Goal: Task Accomplishment & Management: Complete application form

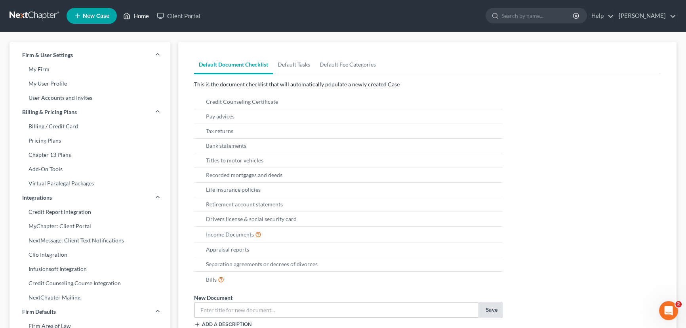
click at [136, 16] on link "Home" at bounding box center [136, 16] width 34 height 14
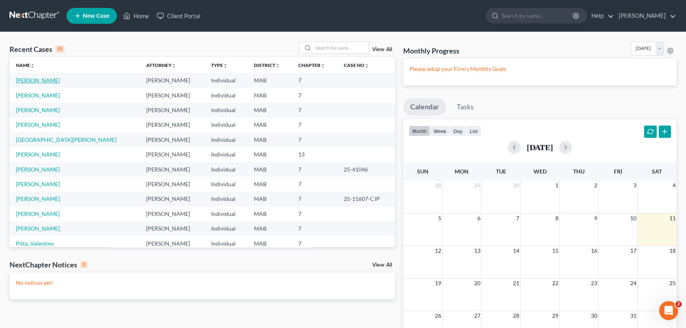
click at [27, 80] on link "[PERSON_NAME]" at bounding box center [38, 80] width 44 height 7
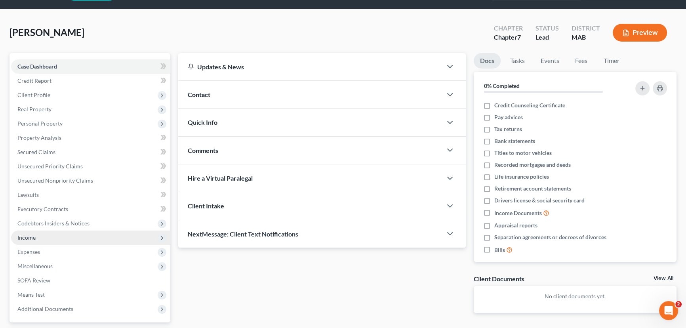
scroll to position [36, 0]
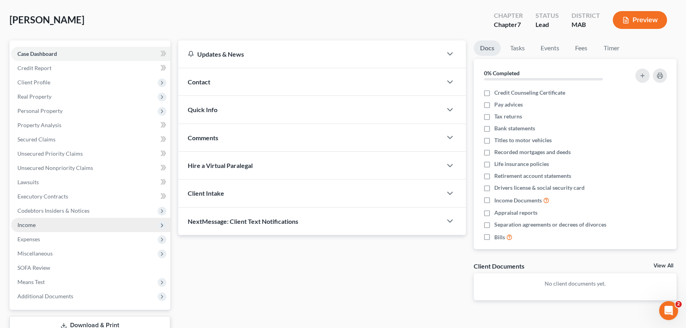
click at [30, 222] on span "Income" at bounding box center [26, 224] width 18 height 7
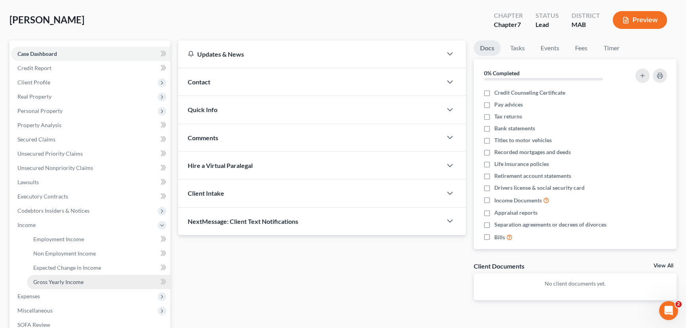
click at [51, 282] on span "Gross Yearly Income" at bounding box center [58, 281] width 50 height 7
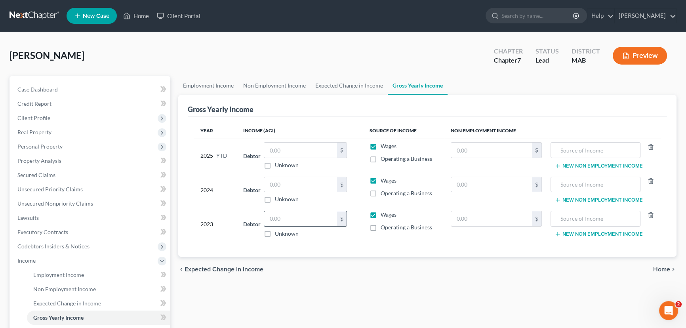
click at [278, 219] on input "text" at bounding box center [300, 218] width 73 height 15
type input "53,267.66"
click at [277, 184] on input "text" at bounding box center [300, 184] width 73 height 15
type input "55,291.54"
click at [58, 273] on span "Employment Income" at bounding box center [58, 274] width 51 height 7
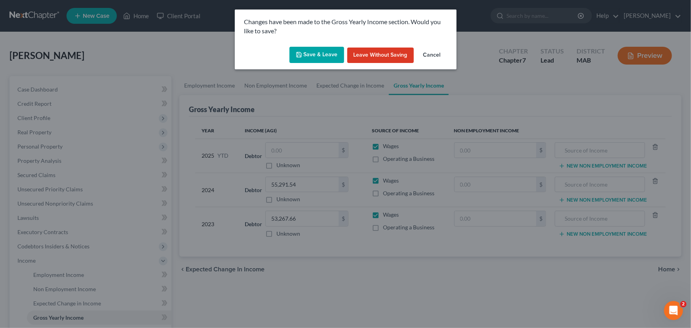
click at [317, 59] on button "Save & Leave" at bounding box center [316, 55] width 55 height 17
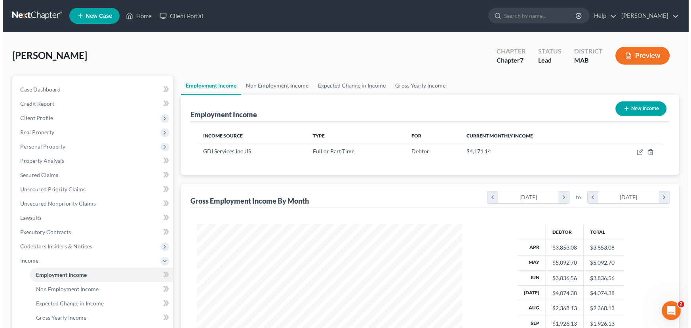
scroll to position [142, 281]
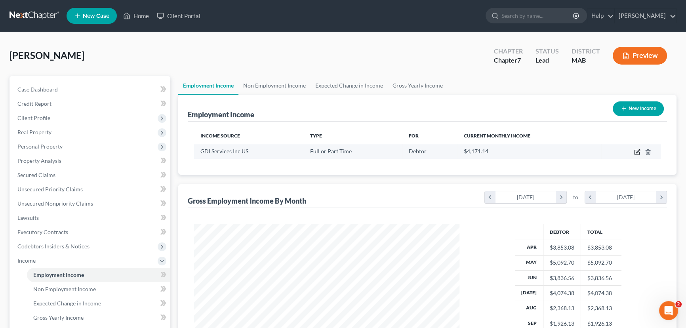
click at [636, 150] on icon "button" at bounding box center [637, 152] width 6 height 6
select select "0"
select select "23"
select select "3"
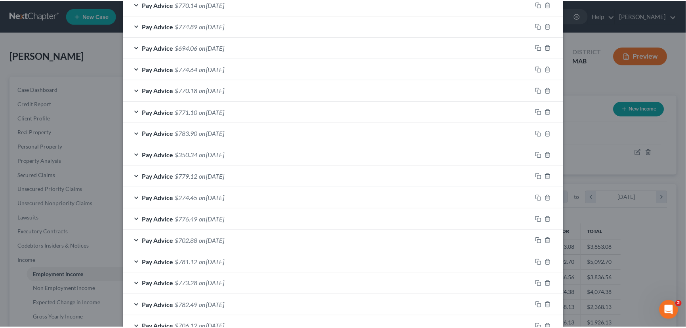
scroll to position [519, 0]
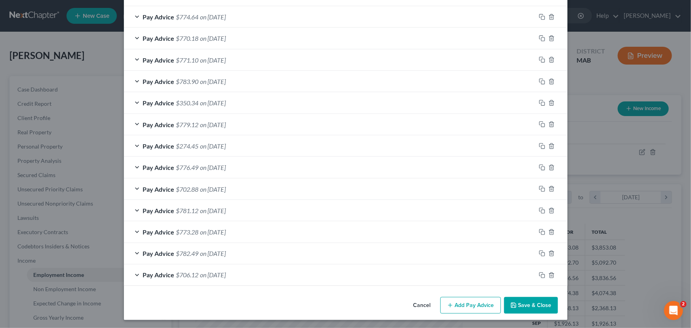
click at [521, 301] on button "Save & Close" at bounding box center [531, 305] width 54 height 17
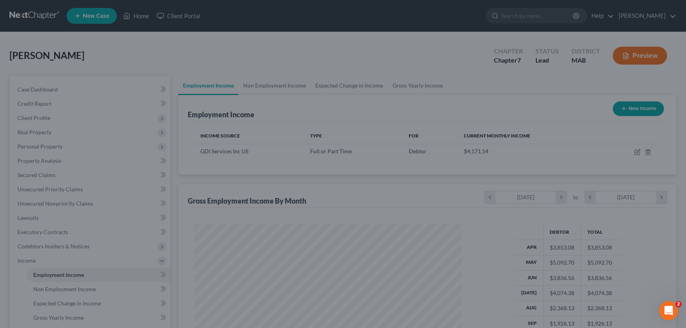
scroll to position [395702, 395562]
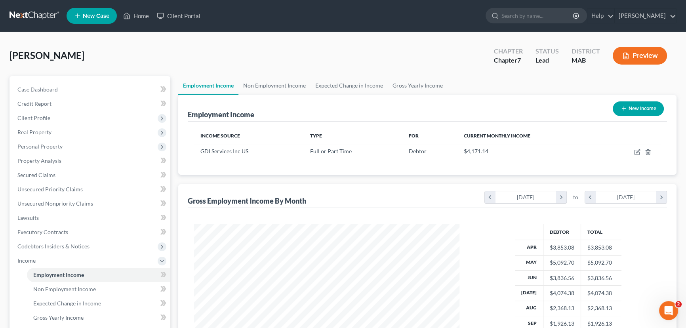
click at [637, 104] on button "New Income" at bounding box center [637, 108] width 51 height 15
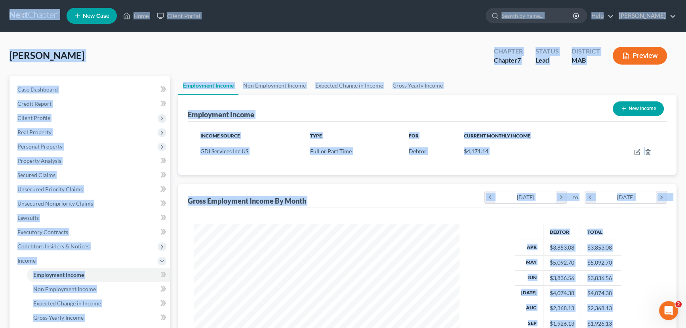
select select "0"
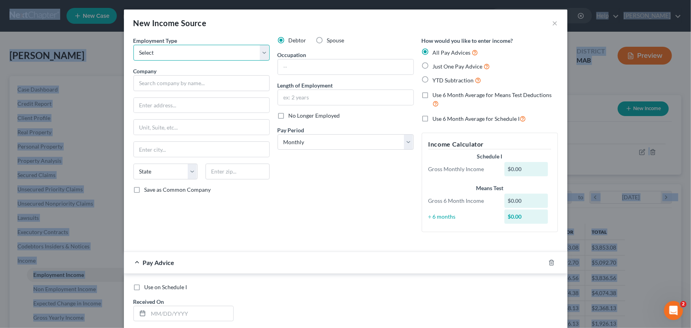
click at [147, 49] on select "Select Full or [DEMOGRAPHIC_DATA] Employment Self Employment" at bounding box center [201, 53] width 136 height 16
select select "0"
click at [133, 45] on select "Select Full or [DEMOGRAPHIC_DATA] Employment Self Employment" at bounding box center [201, 53] width 136 height 16
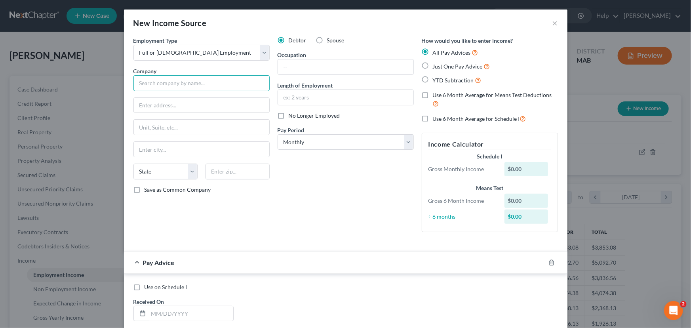
click at [143, 87] on input "text" at bounding box center [201, 83] width 136 height 16
type input "[DEMOGRAPHIC_DATA]"
click at [146, 102] on input "text" at bounding box center [201, 105] width 135 height 15
type input "[STREET_ADDRESS]"
type input "Avon"
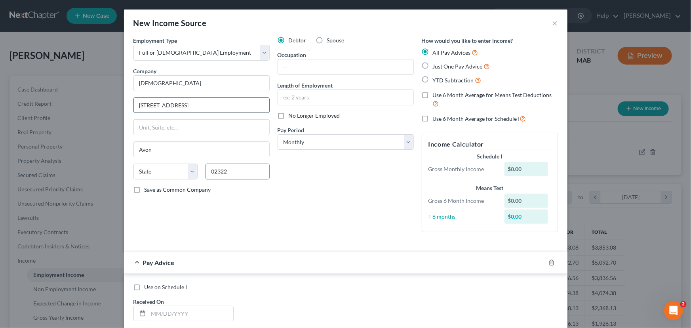
type input "02322"
select select "22"
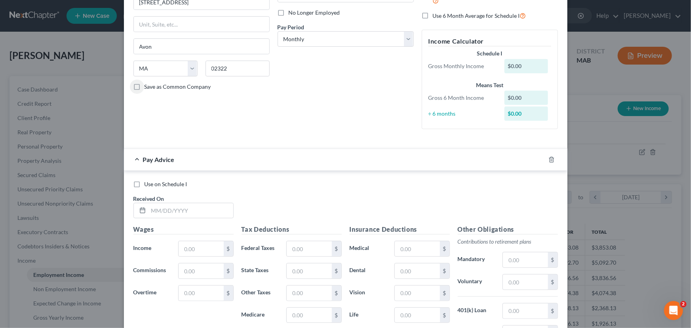
scroll to position [108, 0]
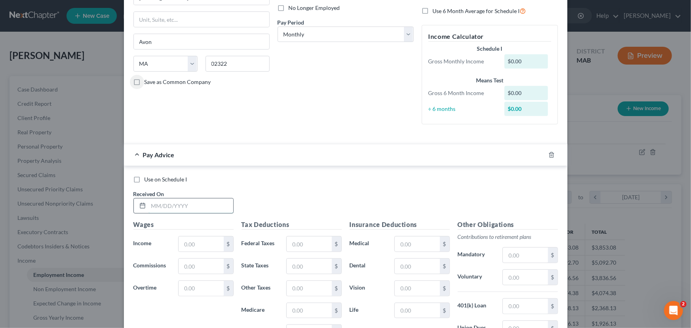
click at [148, 207] on input "text" at bounding box center [190, 205] width 85 height 15
click at [179, 242] on input "text" at bounding box center [201, 243] width 45 height 15
type input "720.00"
click at [295, 241] on input "text" at bounding box center [309, 243] width 45 height 15
type input "25"
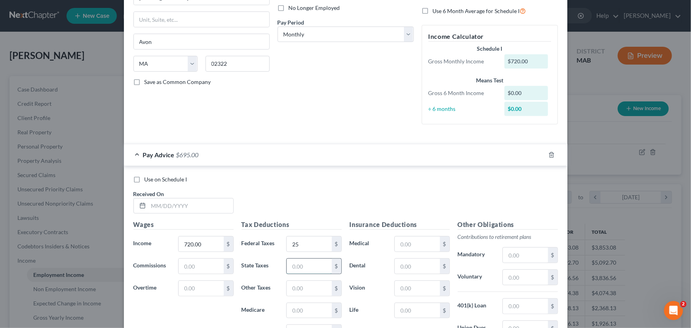
click at [289, 269] on input "text" at bounding box center [309, 265] width 45 height 15
type input "33.25"
click at [287, 287] on input "text" at bounding box center [309, 288] width 45 height 15
click at [291, 306] on input "text" at bounding box center [309, 310] width 45 height 15
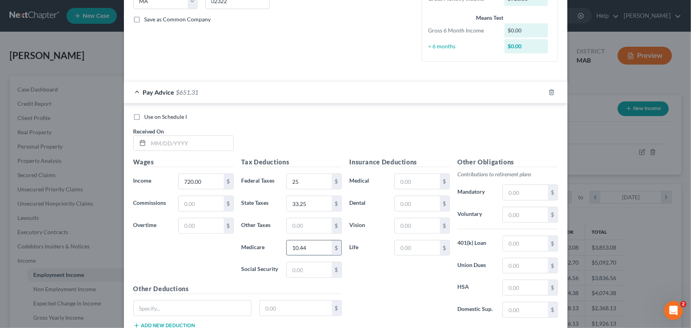
scroll to position [180, 0]
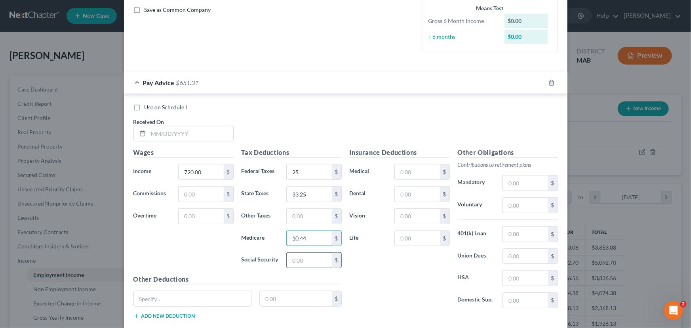
type input "10.44"
click at [305, 254] on input "text" at bounding box center [309, 260] width 45 height 15
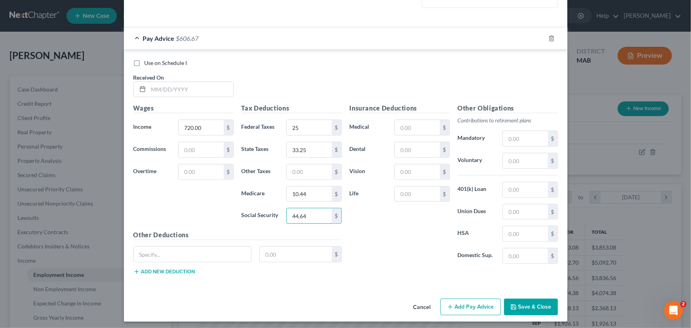
scroll to position [226, 0]
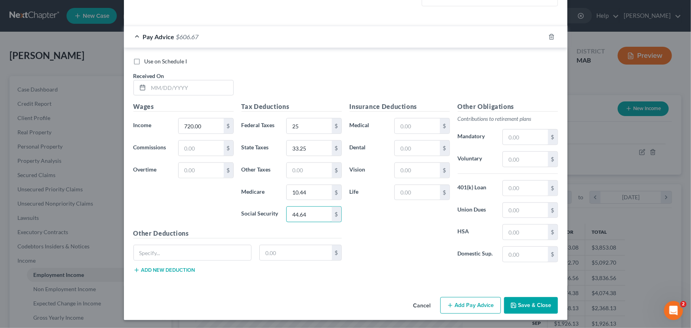
type input "44.64"
click at [477, 302] on button "Add Pay Advice" at bounding box center [470, 305] width 61 height 17
click at [148, 87] on input "text" at bounding box center [190, 87] width 85 height 15
type input "[DATE]"
click at [480, 301] on button "Add Pay Advice" at bounding box center [470, 305] width 61 height 17
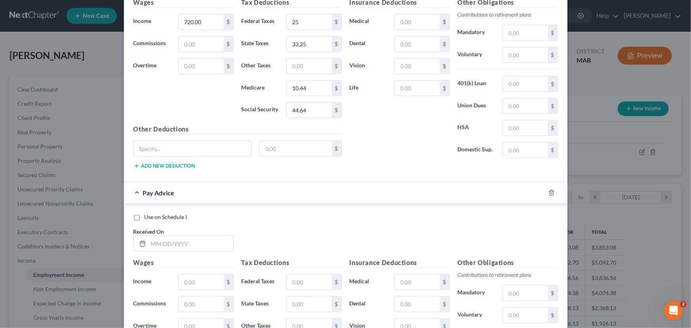
scroll to position [334, 0]
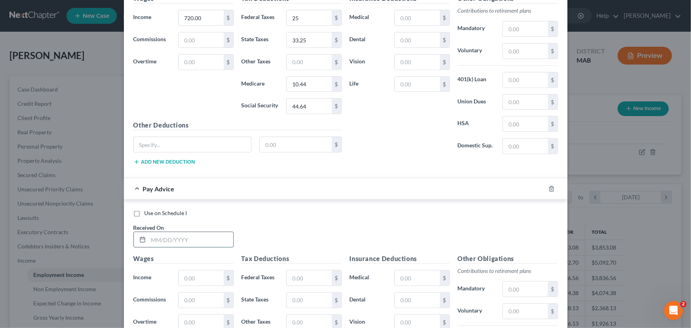
click at [154, 239] on input "text" at bounding box center [190, 239] width 85 height 15
type input "[DATE]"
click at [180, 277] on input "text" at bounding box center [201, 277] width 45 height 15
type input "720"
click at [308, 276] on input "text" at bounding box center [309, 277] width 45 height 15
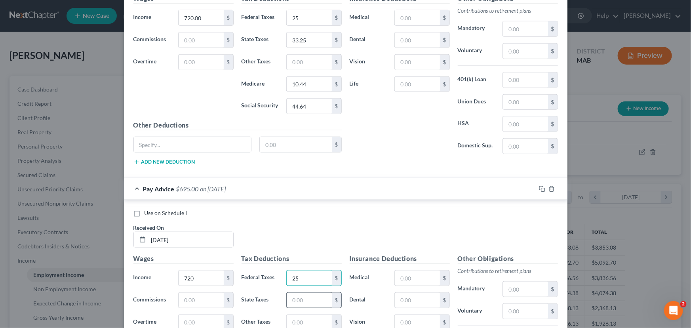
type input "25"
click at [291, 300] on input "text" at bounding box center [309, 300] width 45 height 15
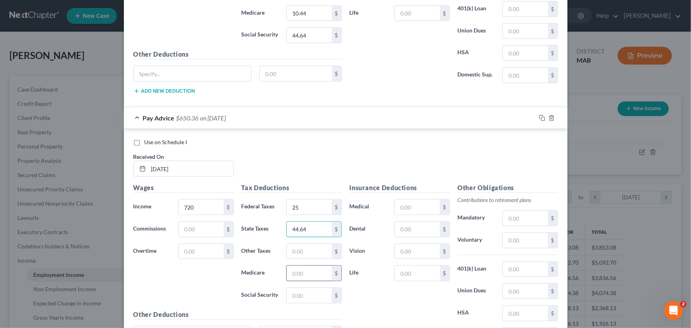
scroll to position [406, 0]
type input "44.64"
click at [290, 251] on input "text" at bounding box center [309, 250] width 45 height 15
click at [287, 273] on input "text" at bounding box center [309, 271] width 45 height 15
type input "10.44"
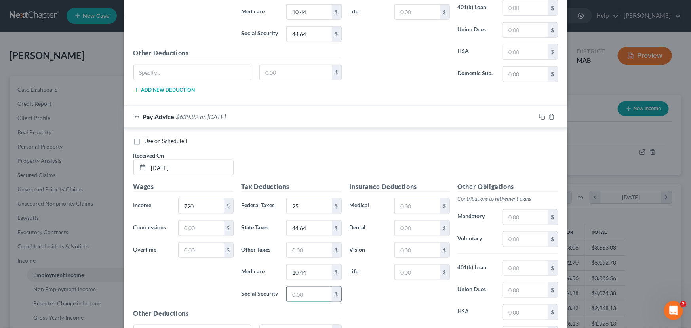
click at [289, 287] on input "text" at bounding box center [309, 294] width 45 height 15
type input "44.24"
click at [314, 226] on input "44.64" at bounding box center [309, 227] width 45 height 15
type input "33.25"
click at [187, 281] on div "Wages Income * 720 $ Commissions $ Overtime $" at bounding box center [183, 245] width 108 height 127
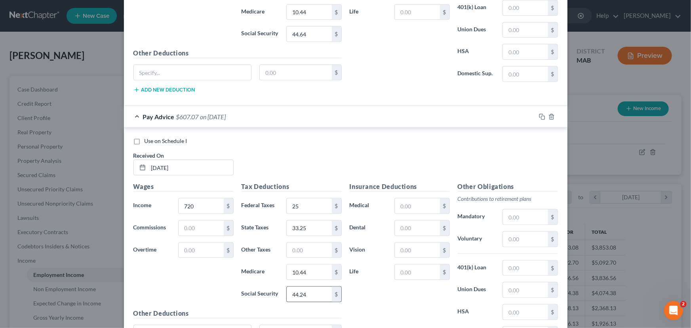
click at [298, 291] on input "44.24" at bounding box center [309, 294] width 45 height 15
click at [298, 292] on input "44.24" at bounding box center [309, 294] width 45 height 15
click at [299, 292] on input "44.24" at bounding box center [309, 294] width 45 height 15
type input "44.64"
click at [376, 300] on div "Insurance Deductions Medical $ Dental $ Vision $ Life $" at bounding box center [400, 265] width 108 height 167
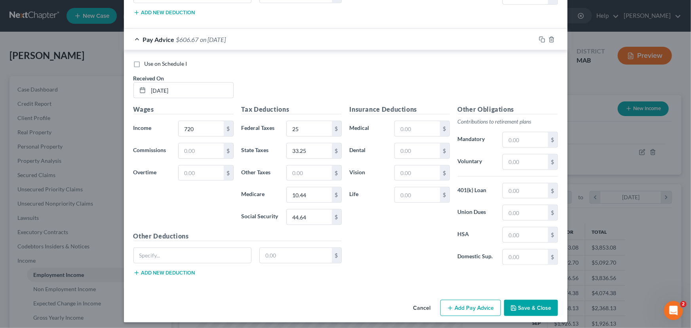
scroll to position [485, 0]
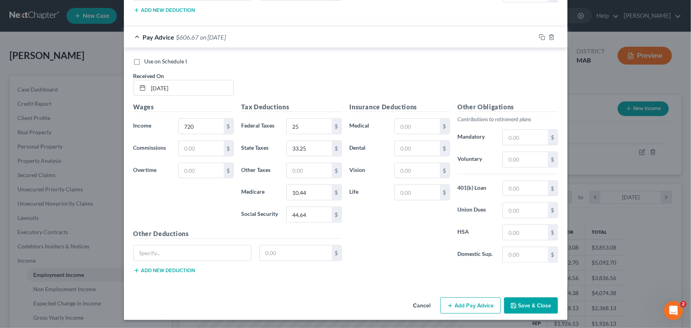
click at [466, 297] on button "Add Pay Advice" at bounding box center [470, 305] width 61 height 17
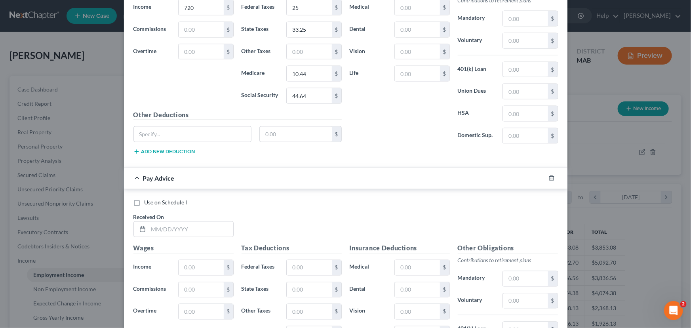
scroll to position [629, 0]
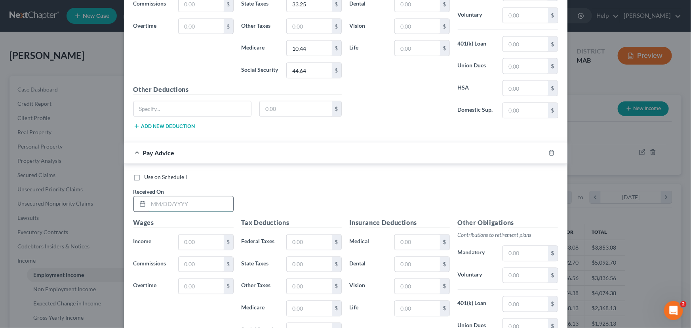
click at [148, 206] on input "text" at bounding box center [190, 203] width 85 height 15
type input "[DATE]"
click at [186, 241] on input "text" at bounding box center [201, 242] width 45 height 15
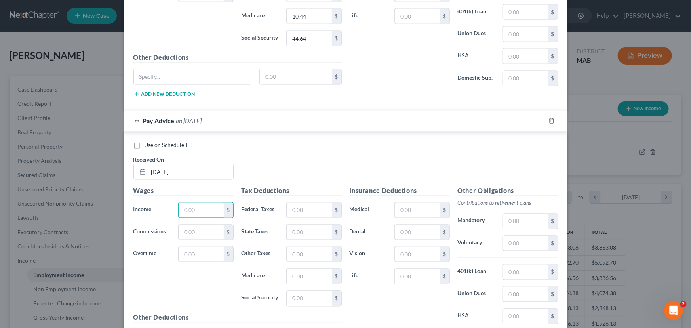
scroll to position [665, 0]
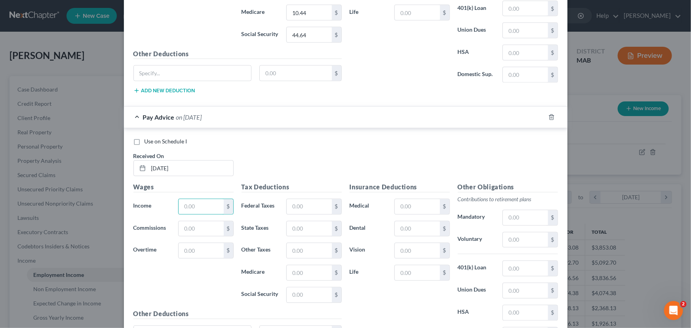
click at [191, 287] on div "Wages Income * $ Commissions $ Overtime $" at bounding box center [183, 245] width 108 height 127
click at [183, 201] on input "text" at bounding box center [201, 206] width 45 height 15
type input "360"
click at [288, 203] on input "text" at bounding box center [309, 206] width 45 height 15
type input "25"
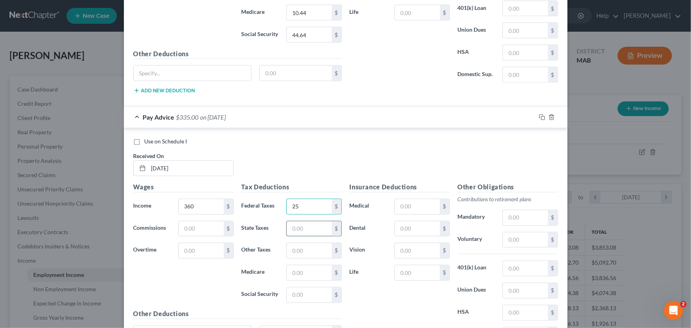
click at [287, 228] on input "text" at bounding box center [309, 228] width 45 height 15
type input "16.63"
click at [291, 244] on input "text" at bounding box center [309, 250] width 45 height 15
click at [294, 271] on input "text" at bounding box center [309, 272] width 45 height 15
type input "5.22"
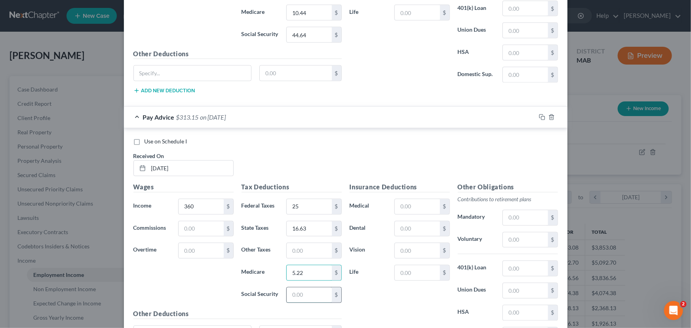
click at [293, 289] on input "text" at bounding box center [309, 294] width 45 height 15
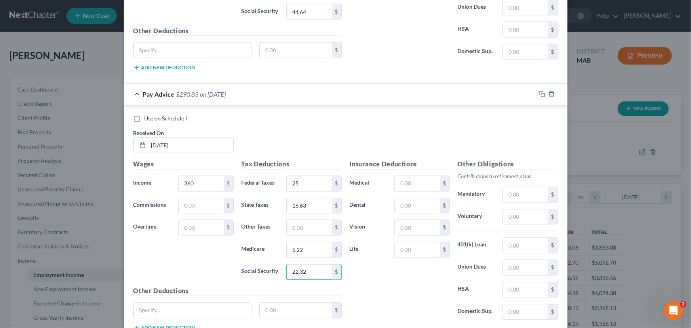
scroll to position [744, 0]
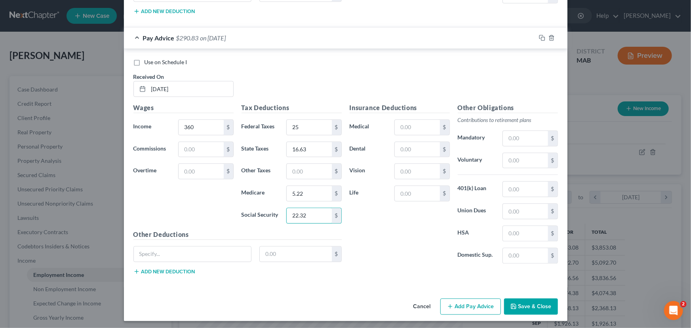
type input "22.32"
click at [464, 306] on button "Add Pay Advice" at bounding box center [470, 306] width 61 height 17
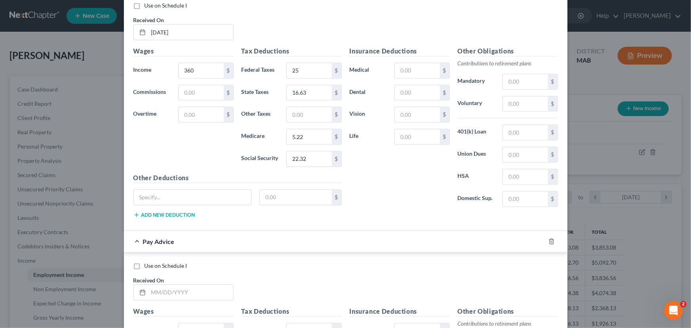
scroll to position [816, 0]
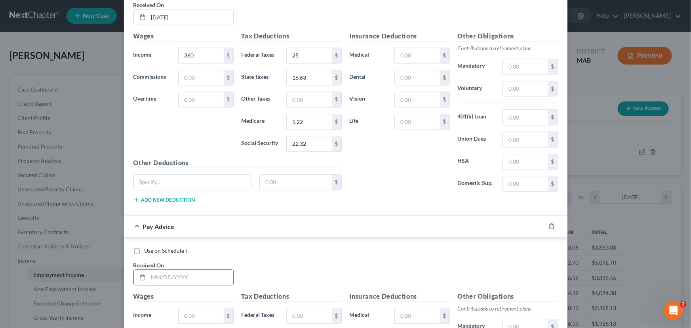
click at [150, 273] on input "text" at bounding box center [190, 277] width 85 height 15
click at [154, 274] on input "[DATE]" at bounding box center [190, 277] width 85 height 15
click at [157, 275] on input "[DATE]" at bounding box center [190, 277] width 85 height 15
type input "[DATE]"
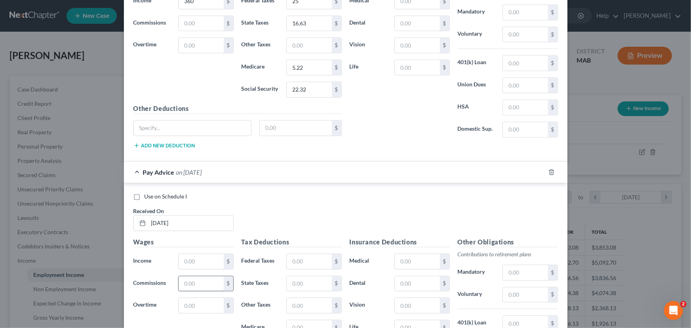
scroll to position [888, 0]
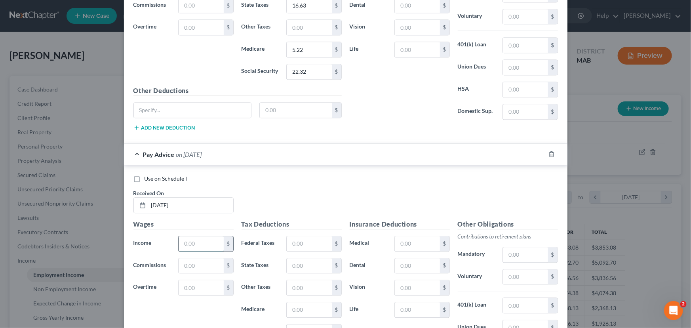
click at [181, 243] on input "text" at bounding box center [201, 243] width 45 height 15
type input "720"
click at [304, 243] on input "text" at bounding box center [309, 243] width 45 height 15
type input "25"
click at [288, 264] on input "text" at bounding box center [309, 265] width 45 height 15
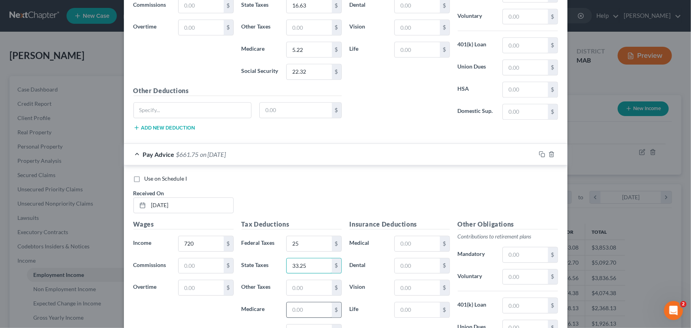
type input "33.25"
click at [298, 306] on input "text" at bounding box center [309, 309] width 45 height 15
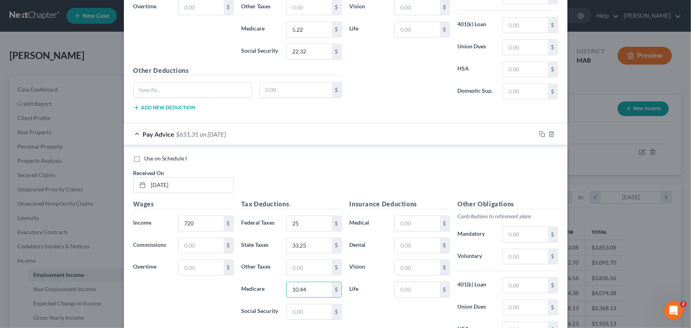
scroll to position [996, 0]
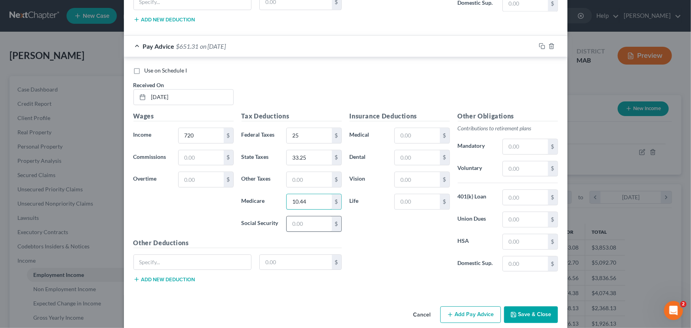
type input "10.44"
click at [297, 226] on input "text" at bounding box center [309, 223] width 45 height 15
click at [382, 255] on div "Insurance Deductions Medical $ Dental $ Vision $ Life $" at bounding box center [400, 194] width 108 height 167
type input "44.64"
click at [372, 222] on div "Insurance Deductions Medical $ Dental $ Vision $ Life $" at bounding box center [400, 194] width 108 height 167
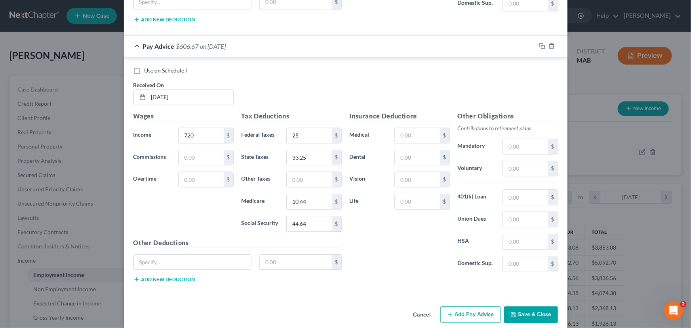
click at [451, 307] on button "Add Pay Advice" at bounding box center [470, 314] width 61 height 17
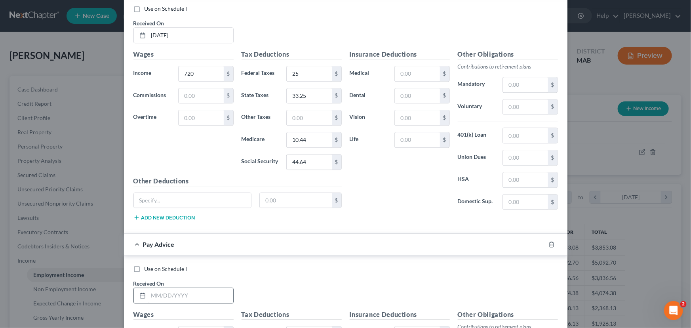
scroll to position [1068, 0]
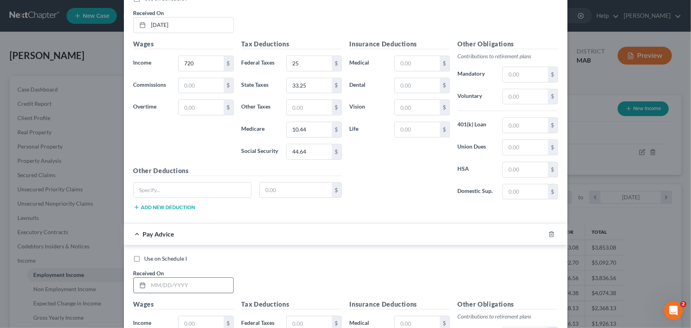
click at [148, 278] on input "text" at bounding box center [190, 284] width 85 height 15
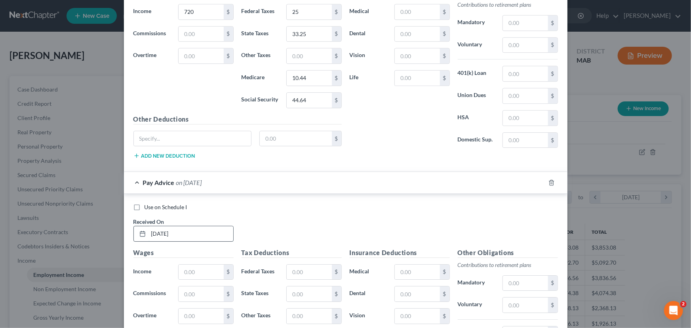
scroll to position [1140, 0]
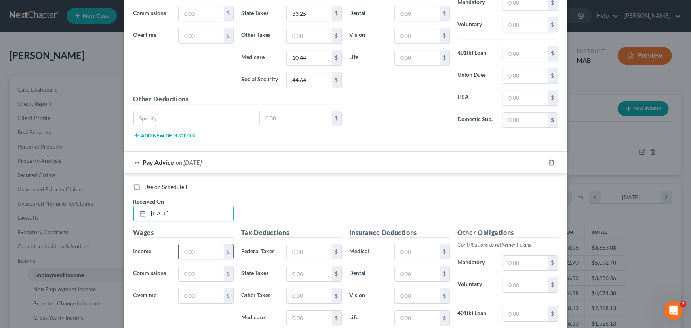
type input "[DATE]"
click at [185, 251] on input "text" at bounding box center [201, 251] width 45 height 15
type input "792"
click at [296, 246] on input "text" at bounding box center [309, 251] width 45 height 15
type input "25"
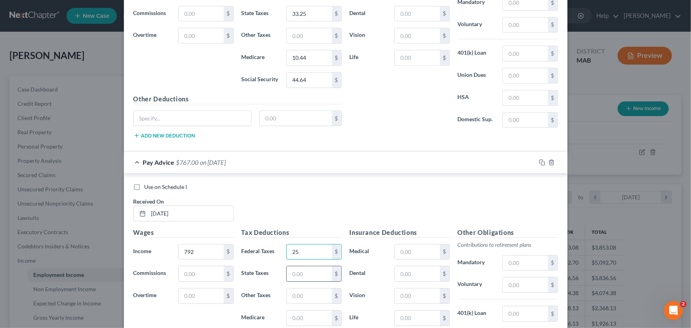
click at [287, 271] on input "text" at bounding box center [309, 273] width 45 height 15
type input "36.57"
click at [305, 312] on input "text" at bounding box center [309, 317] width 45 height 15
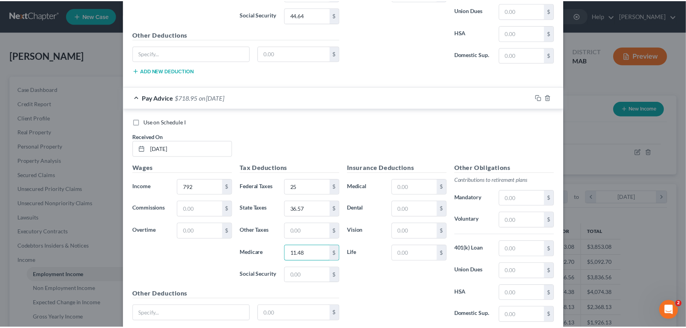
scroll to position [1248, 0]
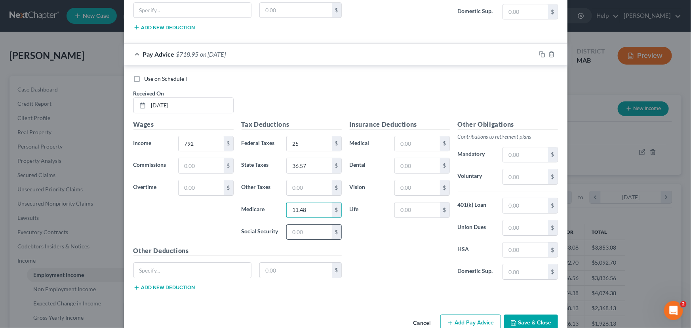
type input "11.48"
click at [291, 227] on input "text" at bounding box center [309, 231] width 45 height 15
type input "49.10"
click at [532, 315] on button "Save & Close" at bounding box center [531, 322] width 54 height 17
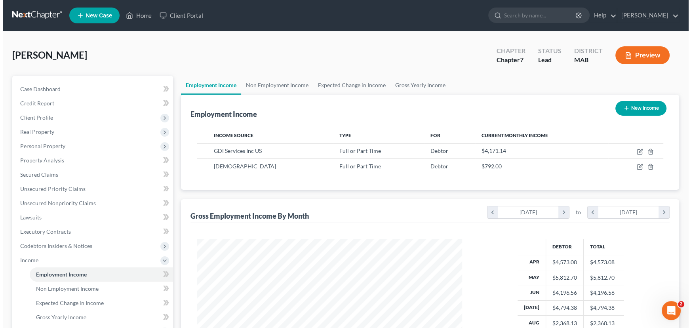
scroll to position [0, 0]
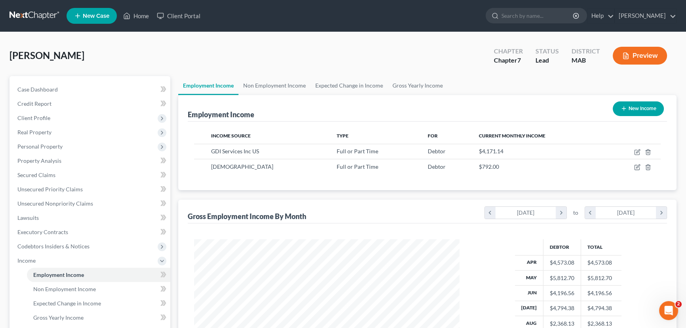
click at [642, 107] on button "New Income" at bounding box center [637, 108] width 51 height 15
select select "0"
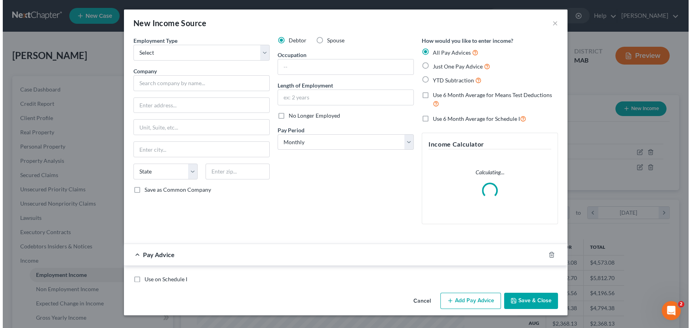
scroll to position [142, 283]
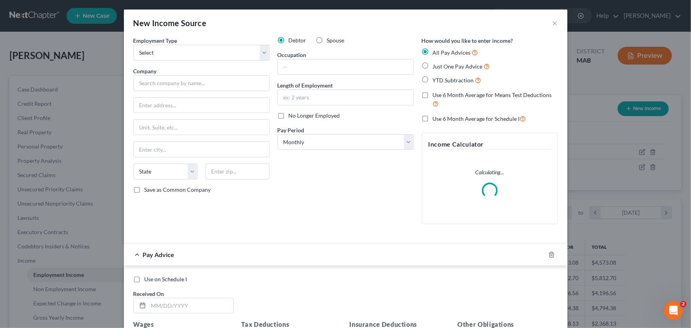
click at [327, 40] on label "Spouse" at bounding box center [335, 40] width 17 height 8
click at [330, 40] on input "Spouse" at bounding box center [332, 38] width 5 height 5
radio input "true"
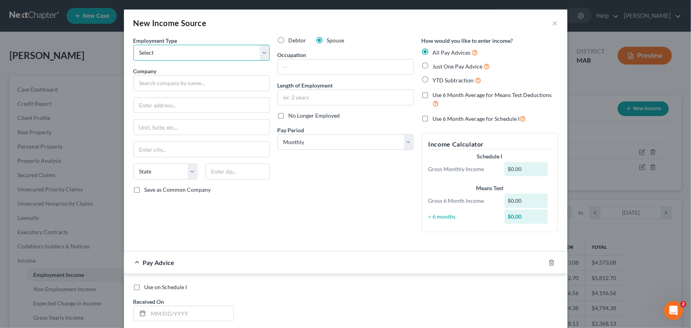
click at [150, 52] on select "Select Full or [DEMOGRAPHIC_DATA] Employment Self Employment" at bounding box center [201, 53] width 136 height 16
select select "0"
click at [133, 45] on select "Select Full or [DEMOGRAPHIC_DATA] Employment Self Employment" at bounding box center [201, 53] width 136 height 16
click at [144, 84] on input "text" at bounding box center [201, 83] width 136 height 16
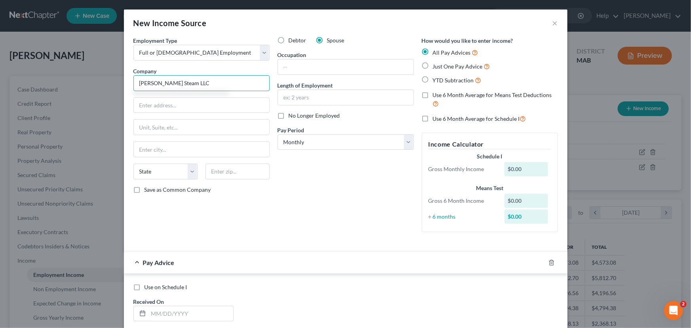
type input "[PERSON_NAME] Steam LLC"
type input "[STREET_ADDRESS][PERSON_NAME]"
type input "[PERSON_NAME]"
select select "22"
type input "02368"
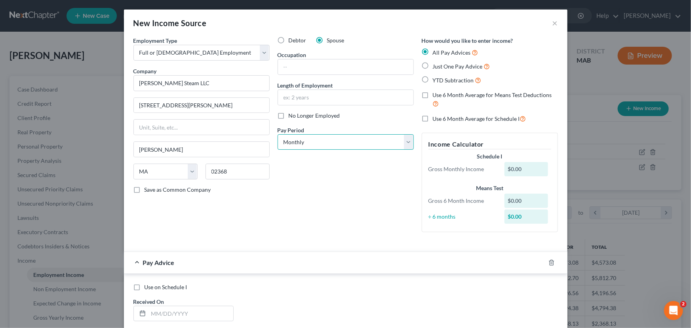
click at [403, 141] on select "Select Monthly Twice Monthly Every Other Week Weekly" at bounding box center [345, 142] width 136 height 16
select select "3"
click at [277, 134] on select "Select Monthly Twice Monthly Every Other Week Weekly" at bounding box center [345, 142] width 136 height 16
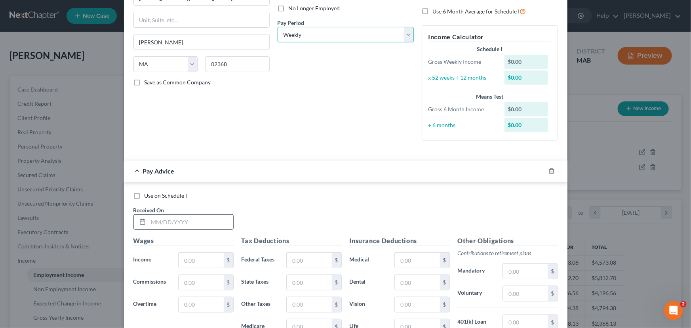
scroll to position [108, 0]
click at [148, 221] on input "text" at bounding box center [190, 221] width 85 height 15
type input "[DATE]"
type input "742.40"
click at [304, 257] on input "text" at bounding box center [309, 259] width 45 height 15
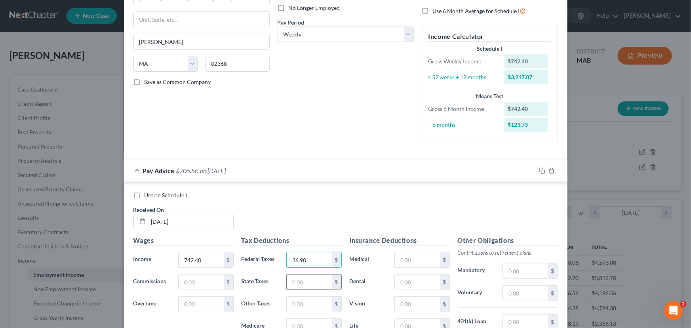
type input "36.90"
click at [293, 280] on input "text" at bounding box center [309, 281] width 45 height 15
type input "32.05"
click at [294, 305] on input "text" at bounding box center [309, 303] width 45 height 15
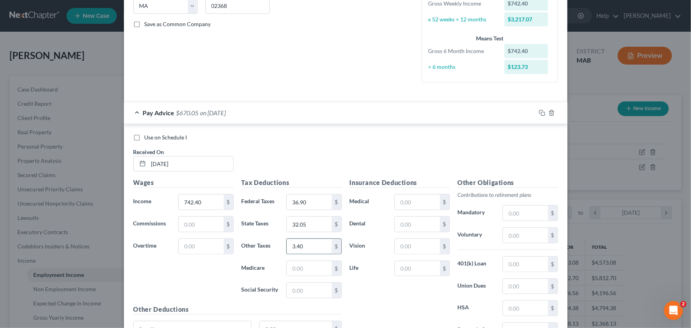
scroll to position [216, 0]
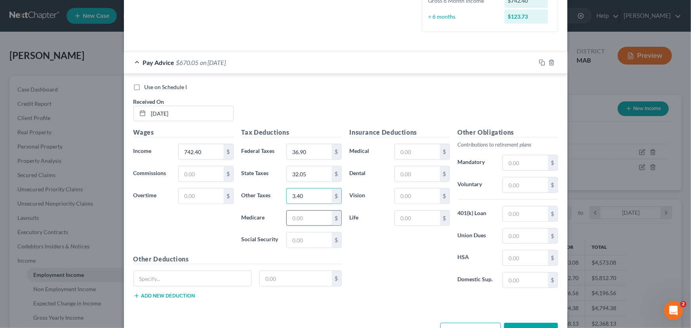
type input "3.40"
click at [291, 216] on input "text" at bounding box center [309, 218] width 45 height 15
type input "10.76"
click at [296, 234] on input "text" at bounding box center [309, 239] width 45 height 15
type input "46.03"
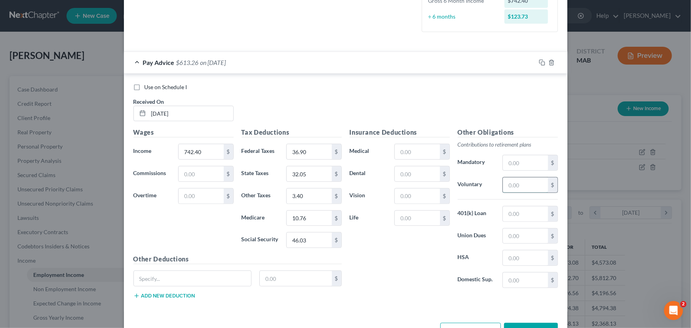
click at [515, 186] on input "text" at bounding box center [525, 184] width 45 height 15
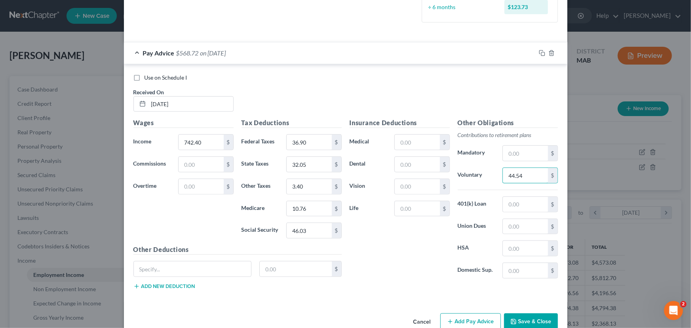
scroll to position [241, 0]
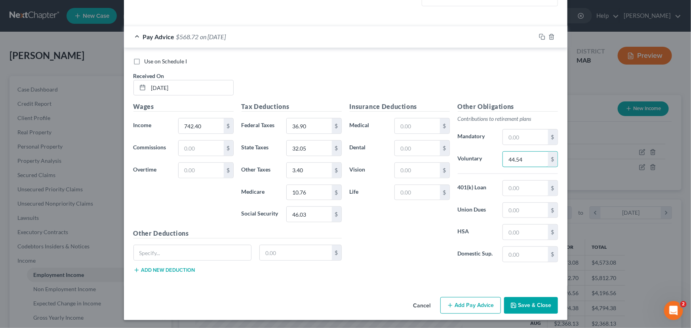
type input "44.54"
click at [471, 308] on button "Add Pay Advice" at bounding box center [470, 305] width 61 height 17
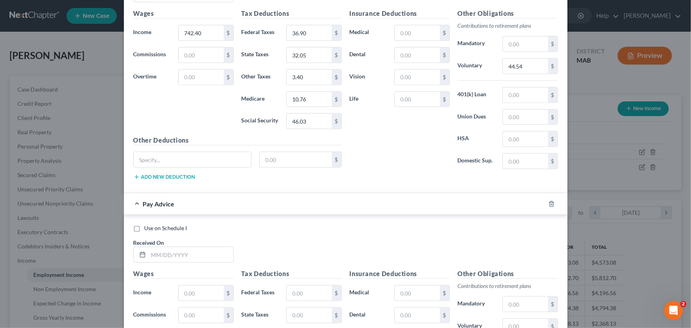
scroll to position [386, 0]
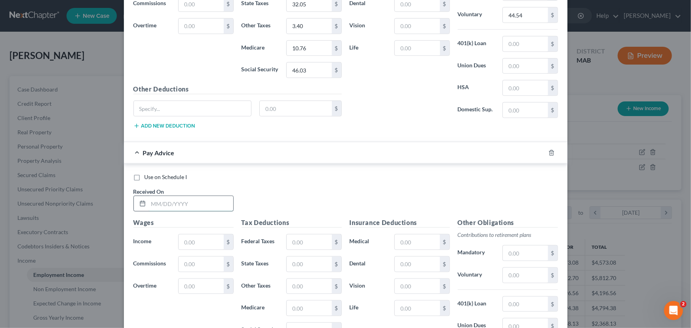
click at [152, 200] on input "text" at bounding box center [190, 203] width 85 height 15
type input "[DATE]"
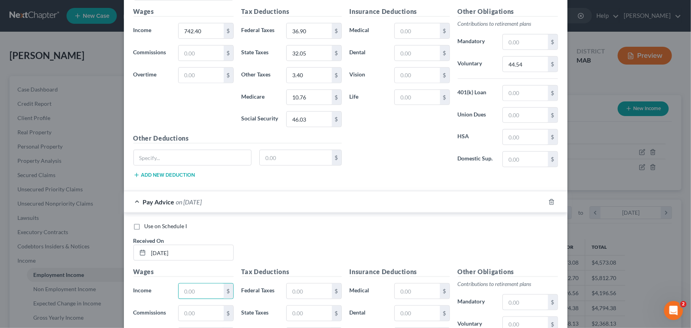
scroll to position [350, 0]
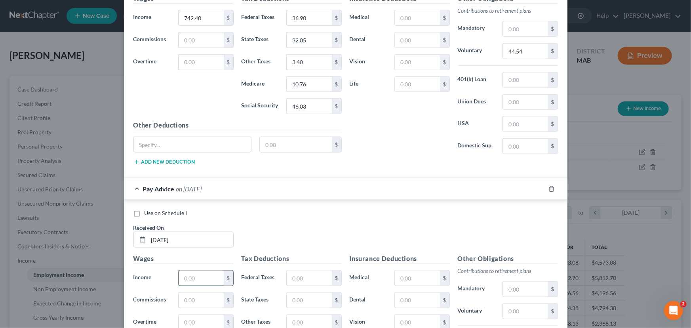
click at [182, 270] on input "text" at bounding box center [201, 277] width 45 height 15
type input "742.40"
click at [290, 277] on input "text" at bounding box center [309, 277] width 45 height 15
type input "36.90"
click at [300, 297] on input "text" at bounding box center [309, 300] width 45 height 15
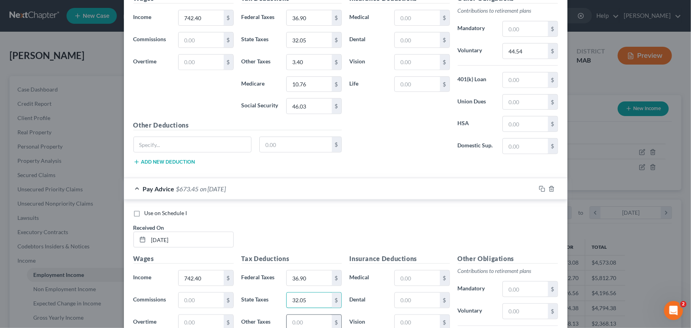
type input "32.05"
click at [293, 317] on input "text" at bounding box center [309, 322] width 45 height 15
type input "3.40"
click at [510, 306] on input "text" at bounding box center [525, 311] width 45 height 15
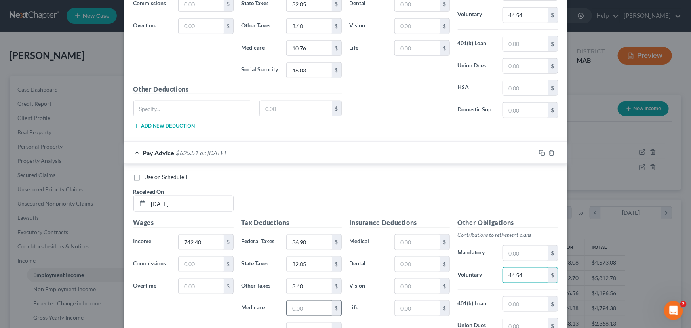
type input "44.54"
click at [302, 306] on input "text" at bounding box center [309, 307] width 45 height 15
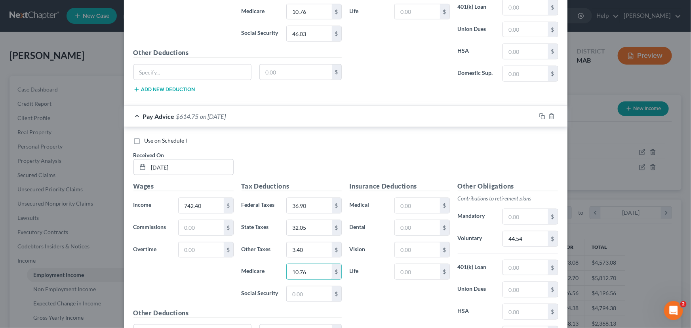
scroll to position [422, 0]
type input "10.76"
click at [290, 293] on input "text" at bounding box center [309, 294] width 45 height 15
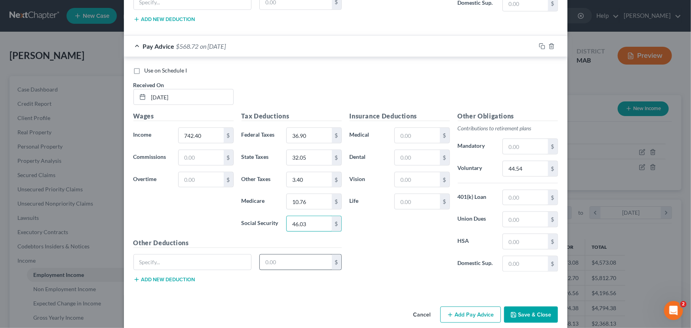
scroll to position [501, 0]
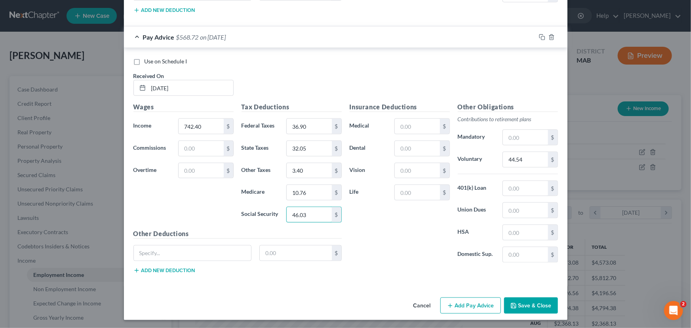
type input "46.03"
click at [460, 302] on button "Add Pay Advice" at bounding box center [470, 305] width 61 height 17
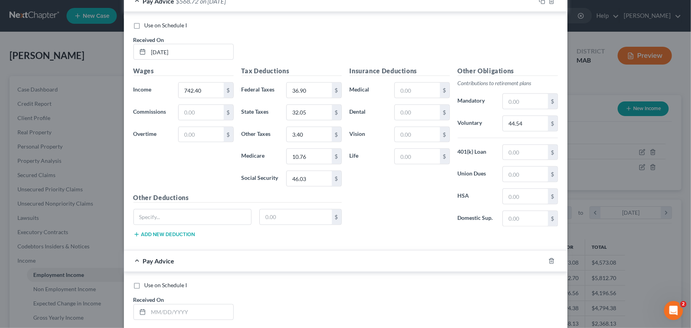
scroll to position [573, 0]
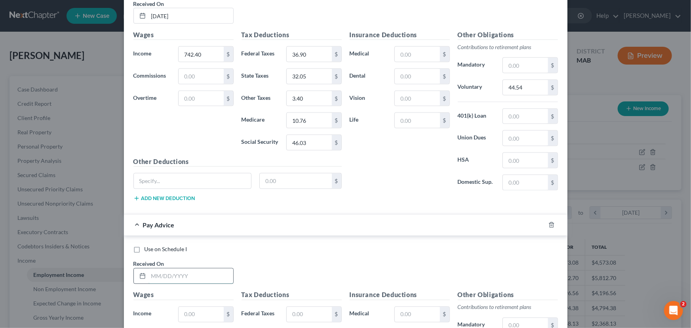
click at [150, 274] on input "text" at bounding box center [190, 275] width 85 height 15
type input "[DATE]"
click at [190, 312] on input "text" at bounding box center [201, 314] width 45 height 15
type input "742.40"
click at [287, 307] on input "text" at bounding box center [309, 314] width 45 height 15
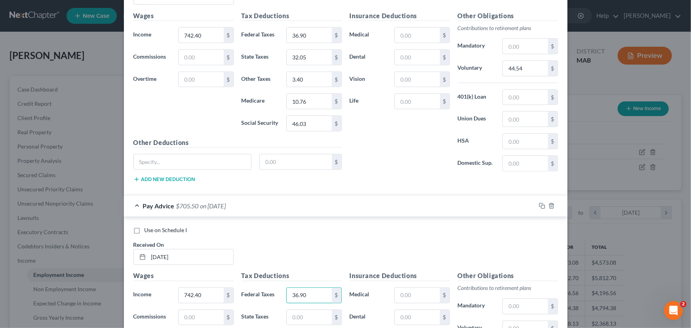
scroll to position [609, 0]
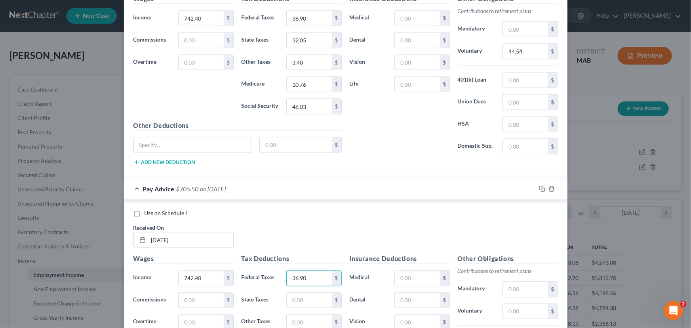
type input "36.90"
click at [511, 313] on input "text" at bounding box center [525, 311] width 45 height 15
type input "44.54"
click at [293, 295] on input "text" at bounding box center [309, 300] width 45 height 15
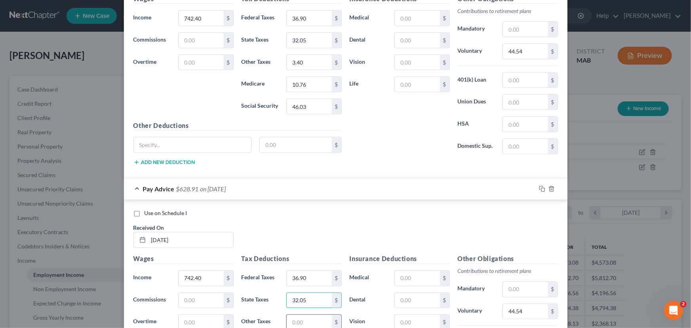
type input "32.05"
click at [295, 322] on input "text" at bounding box center [309, 322] width 45 height 15
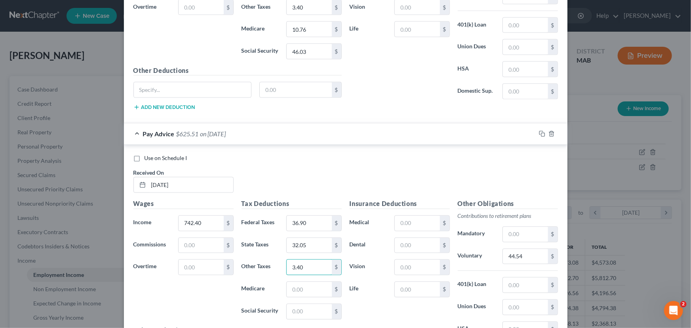
scroll to position [681, 0]
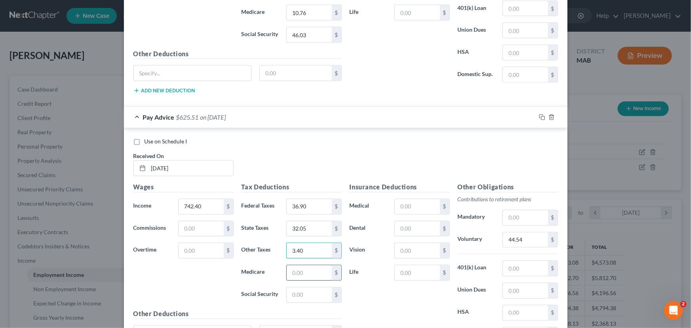
type input "3.40"
click at [289, 273] on input "text" at bounding box center [309, 272] width 45 height 15
type input "10.76"
click at [292, 294] on input "text" at bounding box center [309, 294] width 45 height 15
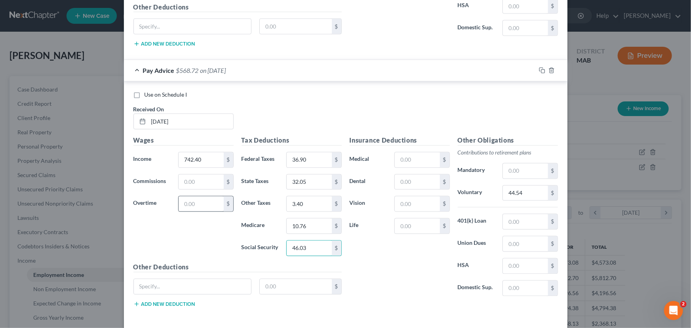
scroll to position [753, 0]
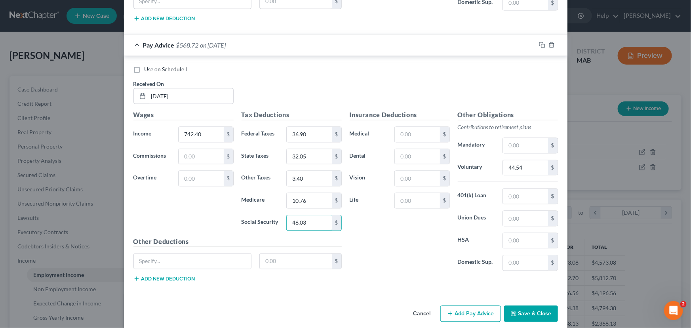
type input "46.03"
click at [456, 315] on button "Add Pay Advice" at bounding box center [470, 314] width 61 height 17
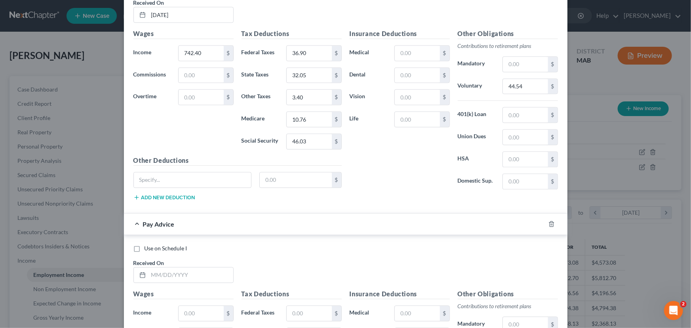
scroll to position [861, 0]
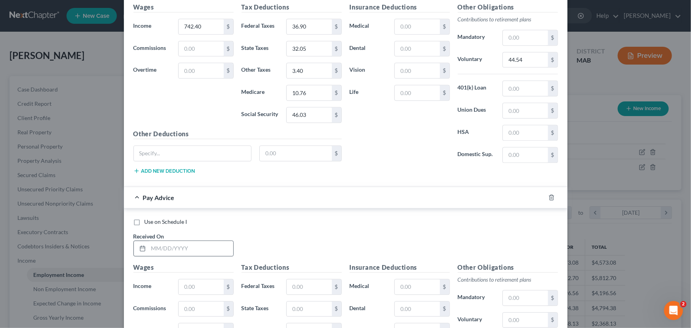
click at [144, 245] on div at bounding box center [141, 248] width 15 height 15
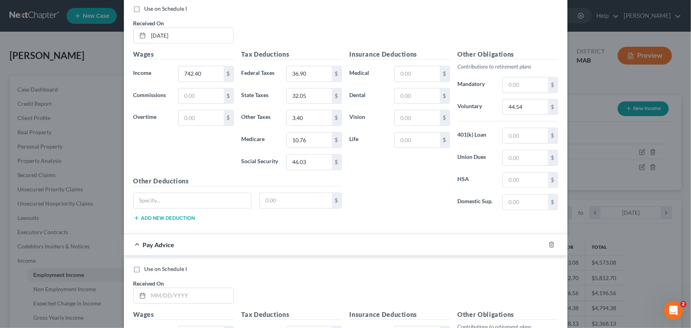
scroll to position [863, 0]
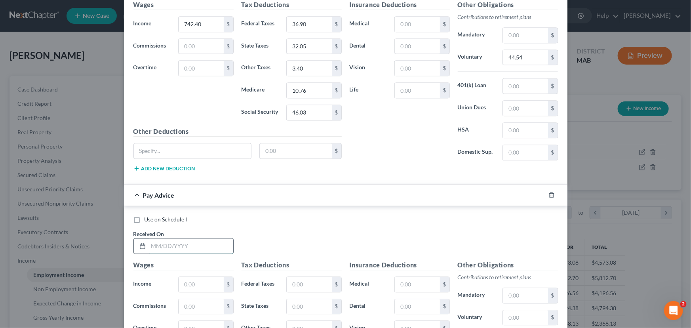
click at [148, 246] on input "text" at bounding box center [190, 245] width 85 height 15
type input "[DATE]"
click at [184, 280] on input "text" at bounding box center [201, 284] width 45 height 15
type input "742.40"
click at [299, 277] on input "text" at bounding box center [309, 284] width 45 height 15
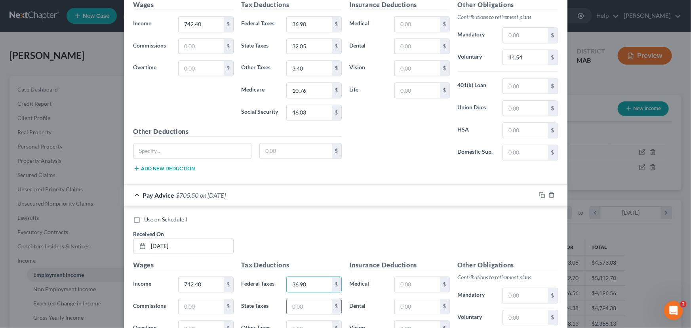
type input "36.90"
click at [295, 299] on input "text" at bounding box center [309, 306] width 45 height 15
type input "32.05"
click at [508, 319] on input "text" at bounding box center [525, 317] width 45 height 15
type input "44.54"
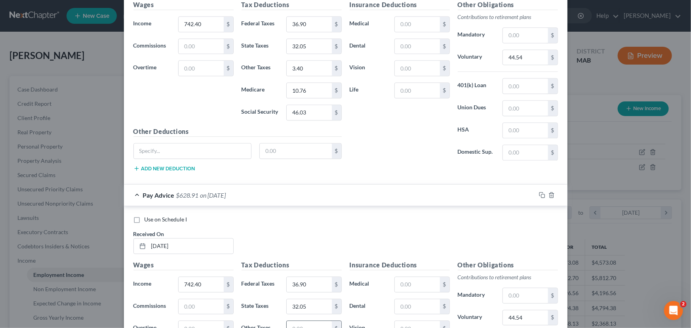
click at [298, 321] on input "text" at bounding box center [309, 328] width 45 height 15
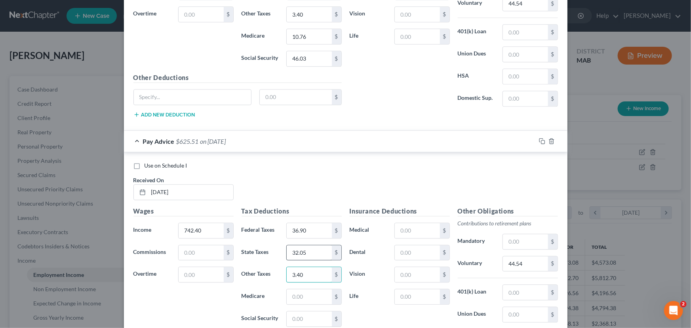
scroll to position [936, 0]
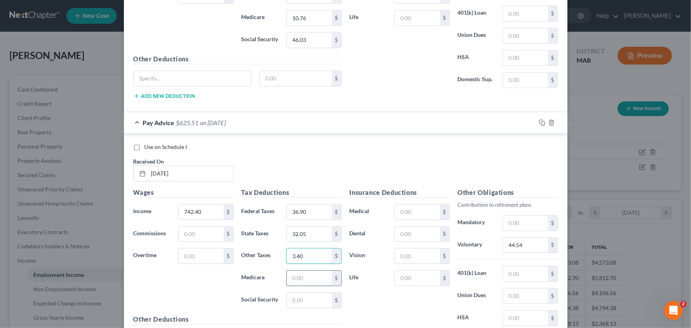
type input "3.40"
click at [293, 276] on input "text" at bounding box center [309, 277] width 45 height 15
type input "10.76"
click at [295, 300] on input "text" at bounding box center [309, 300] width 45 height 15
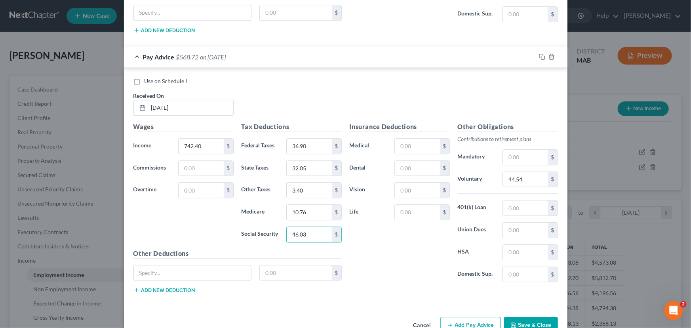
scroll to position [1008, 0]
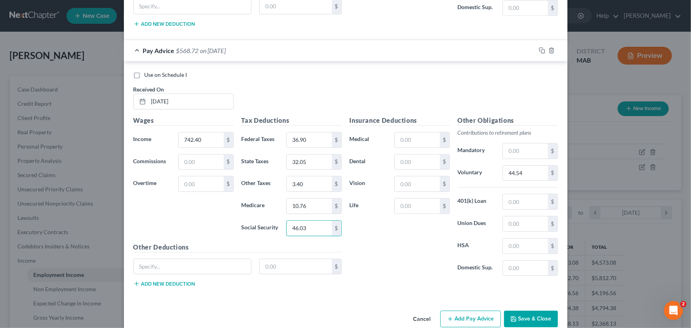
type input "46.03"
click at [456, 317] on button "Add Pay Advice" at bounding box center [470, 318] width 61 height 17
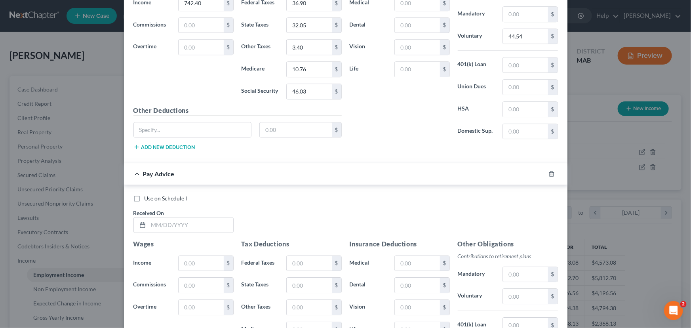
scroll to position [1152, 0]
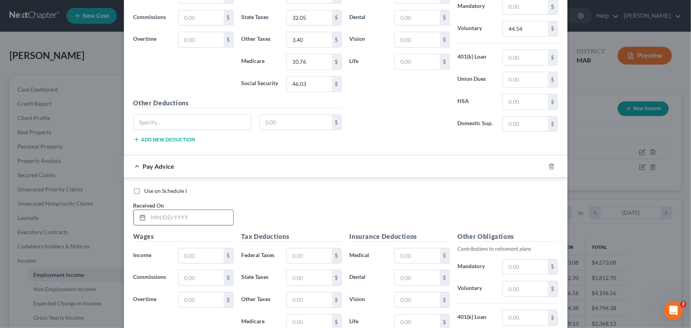
click at [152, 211] on input "text" at bounding box center [190, 217] width 85 height 15
type input "[DATE]"
click at [182, 249] on input "text" at bounding box center [201, 255] width 45 height 15
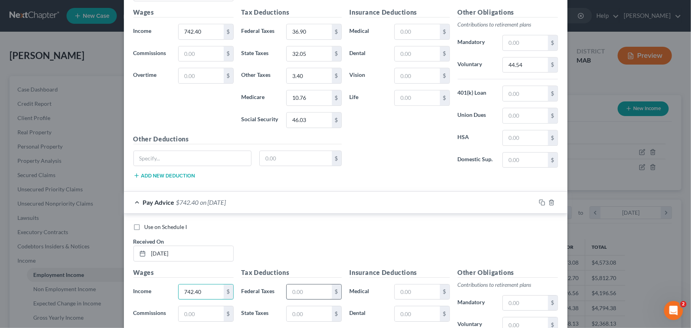
type input "742.40"
click at [305, 286] on input "text" at bounding box center [309, 291] width 45 height 15
type input "36.90"
click at [289, 314] on input "text" at bounding box center [309, 313] width 45 height 15
type input "32.05"
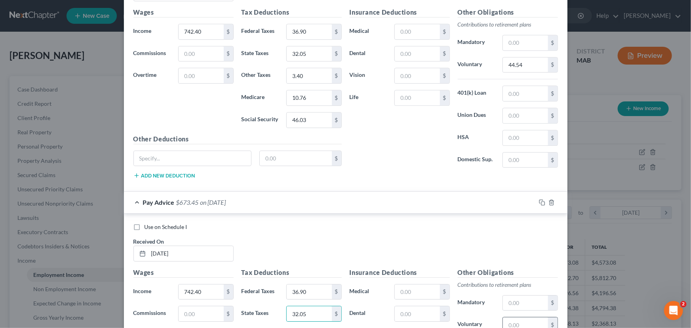
click at [515, 322] on input "text" at bounding box center [525, 324] width 45 height 15
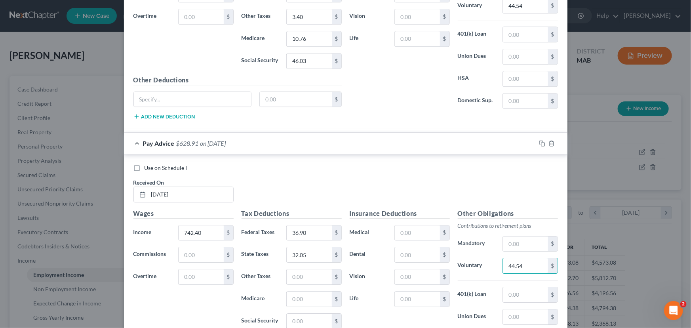
scroll to position [1188, 0]
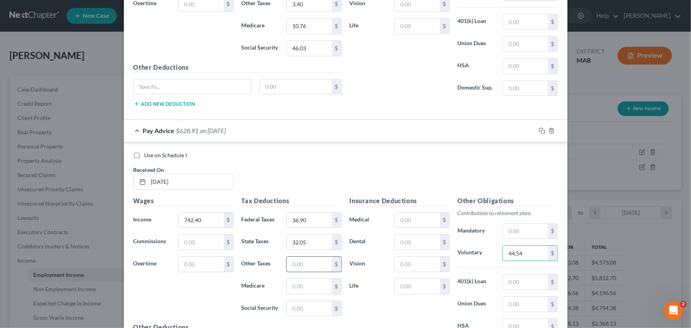
type input "44.54"
click at [297, 257] on input "text" at bounding box center [309, 264] width 45 height 15
type input "3.40"
click at [292, 283] on input "text" at bounding box center [309, 286] width 45 height 15
type input "10.76"
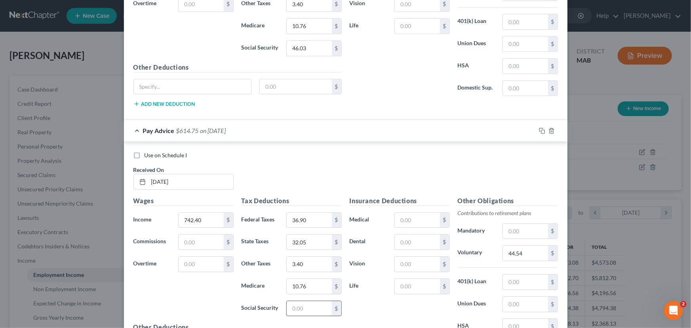
click at [289, 308] on input "text" at bounding box center [309, 308] width 45 height 15
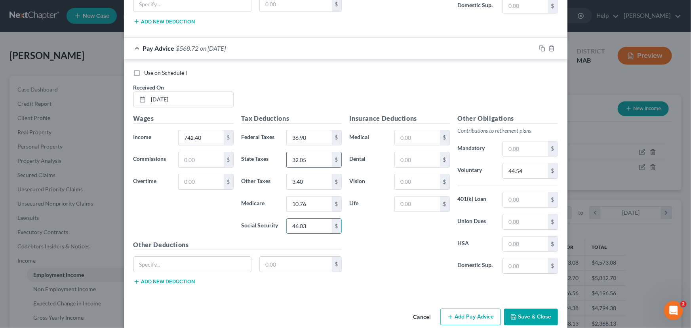
scroll to position [1279, 0]
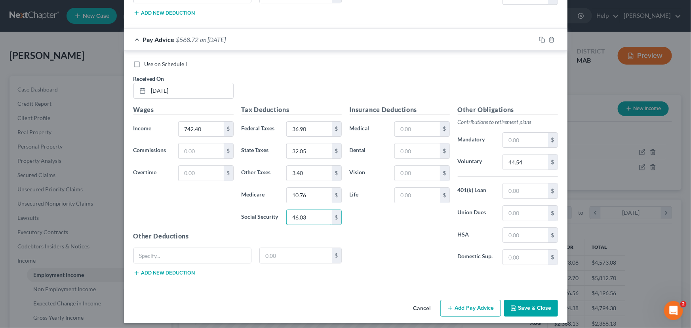
type input "46.03"
click at [464, 310] on button "Add Pay Advice" at bounding box center [470, 308] width 61 height 17
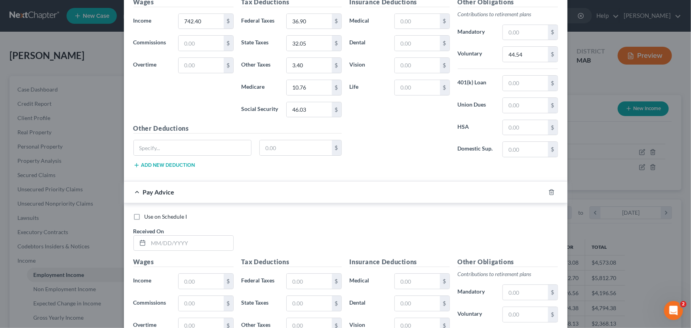
scroll to position [1387, 0]
click at [148, 241] on input "text" at bounding box center [190, 242] width 85 height 15
type input "[DATE]"
click at [194, 273] on input "text" at bounding box center [201, 280] width 45 height 15
type input "742.40"
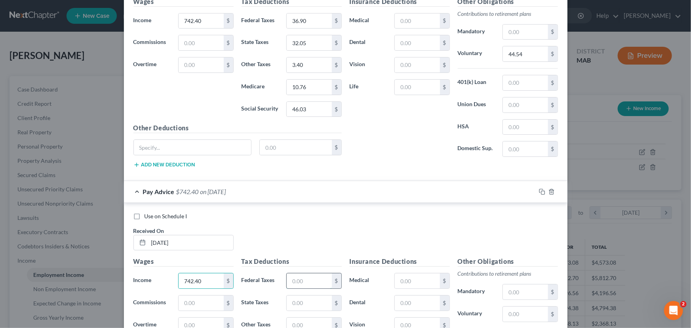
click at [288, 273] on input "text" at bounding box center [309, 280] width 45 height 15
type input "36.90"
click at [313, 295] on input "text" at bounding box center [309, 302] width 45 height 15
type input "32.05"
click at [291, 321] on input "text" at bounding box center [309, 324] width 45 height 15
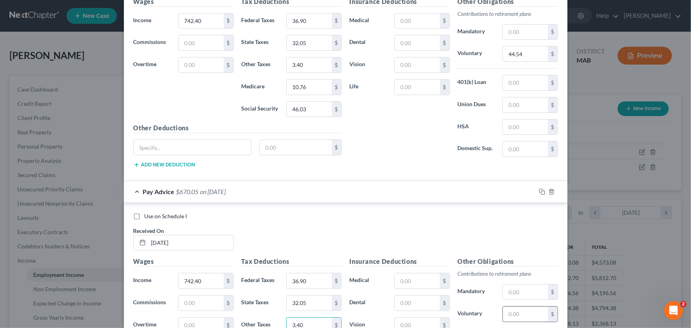
type input "3.40"
click at [509, 313] on input "text" at bounding box center [525, 313] width 45 height 15
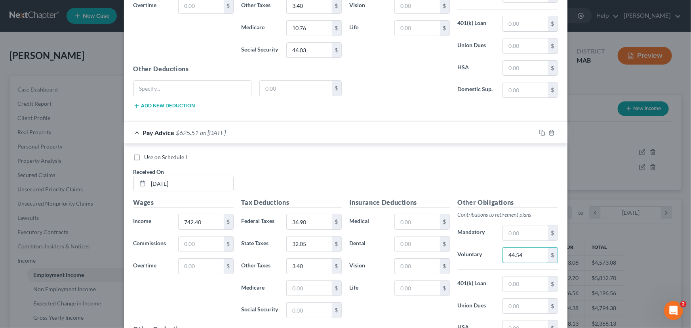
scroll to position [1459, 0]
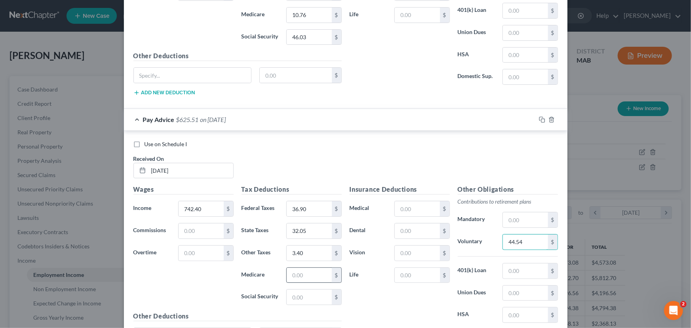
type input "44.54"
click at [308, 274] on input "text" at bounding box center [309, 275] width 45 height 15
type input "10.76"
click at [300, 291] on input "text" at bounding box center [309, 296] width 45 height 15
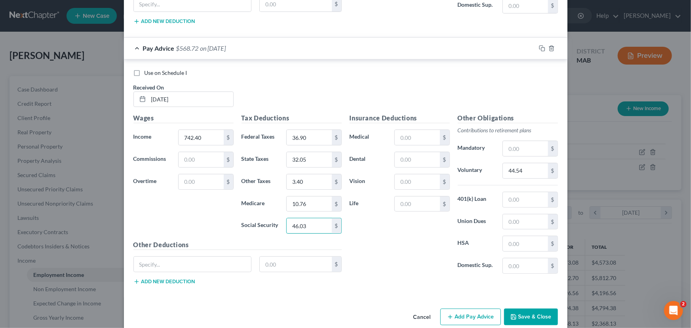
scroll to position [1538, 0]
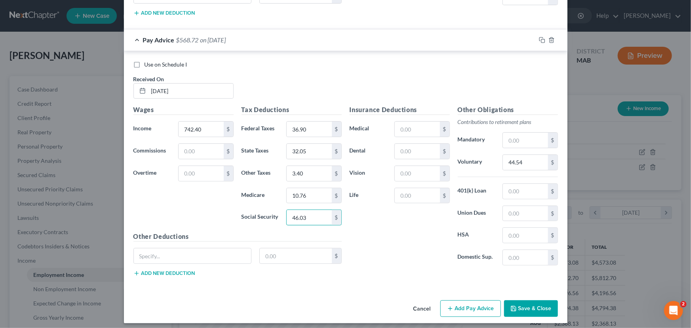
type input "46.03"
click at [466, 302] on button "Add Pay Advice" at bounding box center [470, 308] width 61 height 17
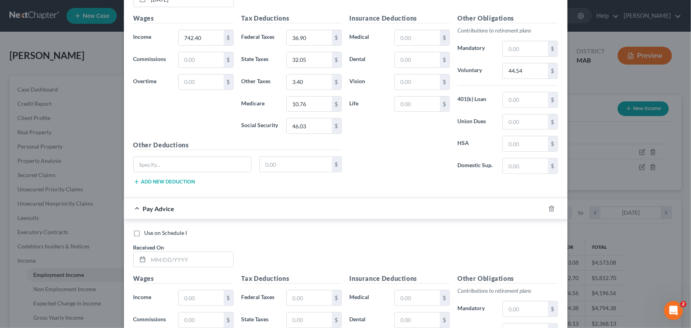
scroll to position [1646, 0]
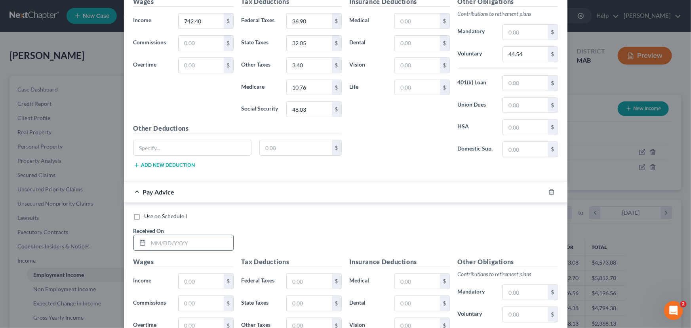
click at [148, 243] on input "text" at bounding box center [190, 242] width 85 height 15
type input "[DATE]"
click at [195, 277] on input "text" at bounding box center [201, 281] width 45 height 15
type input "742.40"
click at [287, 274] on input "text" at bounding box center [309, 281] width 45 height 15
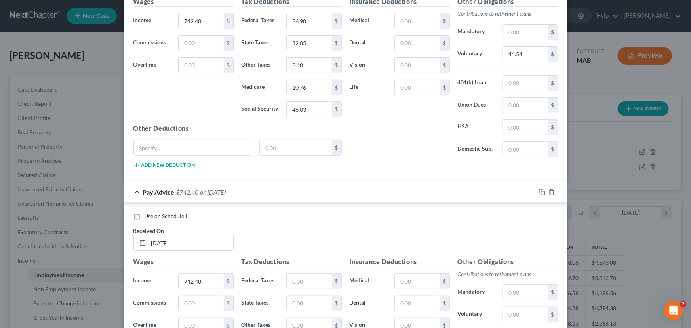
click at [442, 223] on div "Use on Schedule I Received On * [DATE]" at bounding box center [345, 234] width 432 height 45
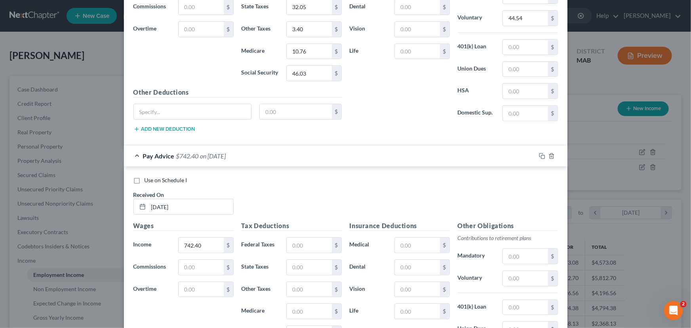
scroll to position [1718, 0]
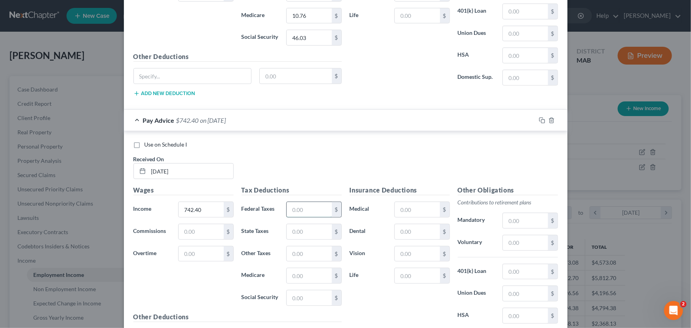
click at [306, 202] on input "text" at bounding box center [309, 209] width 45 height 15
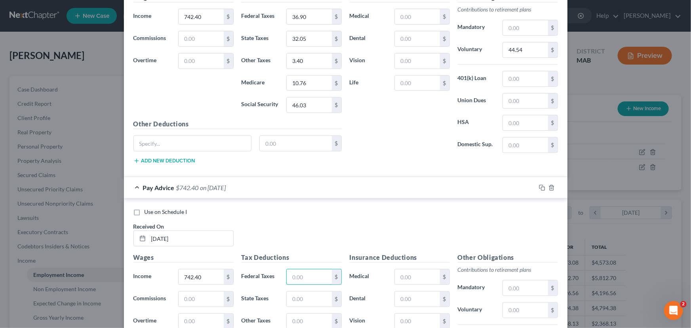
scroll to position [1646, 0]
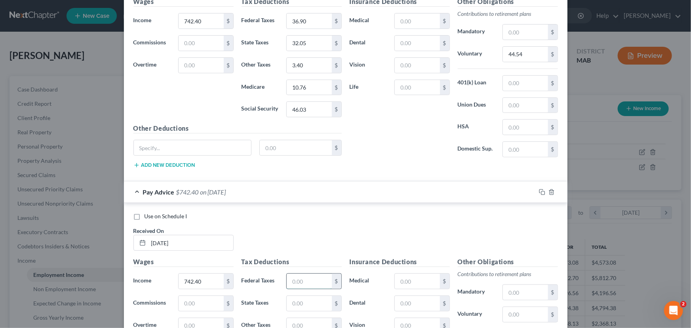
click at [288, 279] on input "text" at bounding box center [309, 281] width 45 height 15
type input "36.90"
click at [289, 301] on input "text" at bounding box center [309, 303] width 45 height 15
type input "32.05"
click at [287, 318] on input "text" at bounding box center [309, 325] width 45 height 15
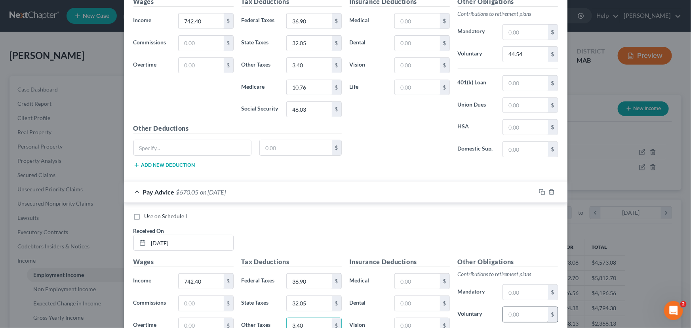
type input "3.40"
click at [505, 308] on input "text" at bounding box center [525, 314] width 45 height 15
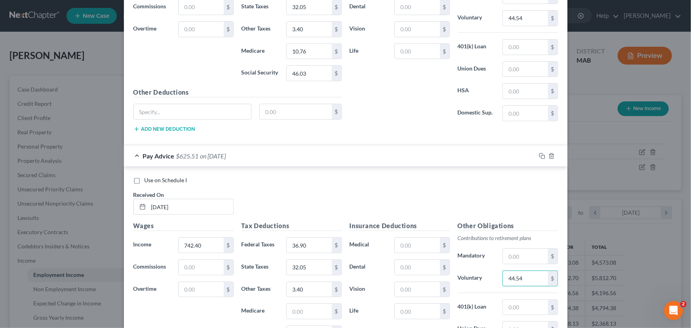
scroll to position [1718, 0]
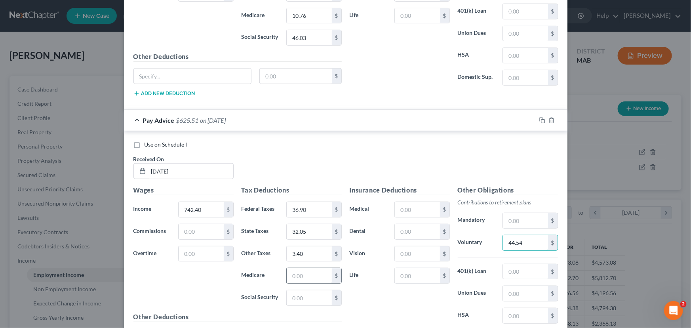
type input "44.54"
click at [288, 269] on input "text" at bounding box center [309, 275] width 45 height 15
type input "10.76"
click at [290, 291] on input "text" at bounding box center [309, 297] width 45 height 15
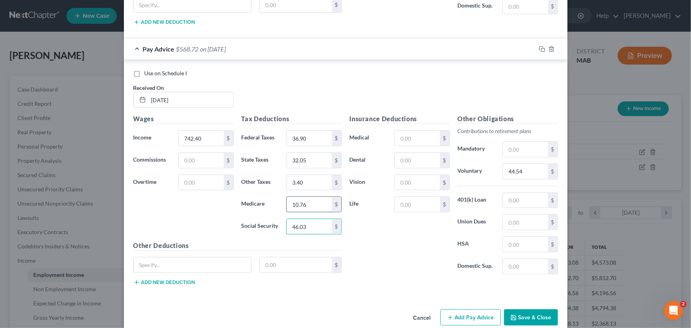
scroll to position [1797, 0]
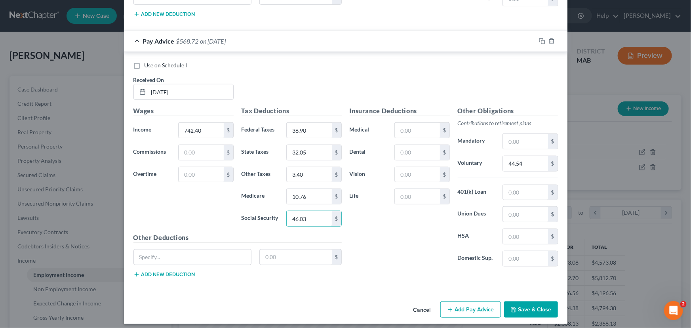
type input "46.03"
